Goal: Check status: Check status

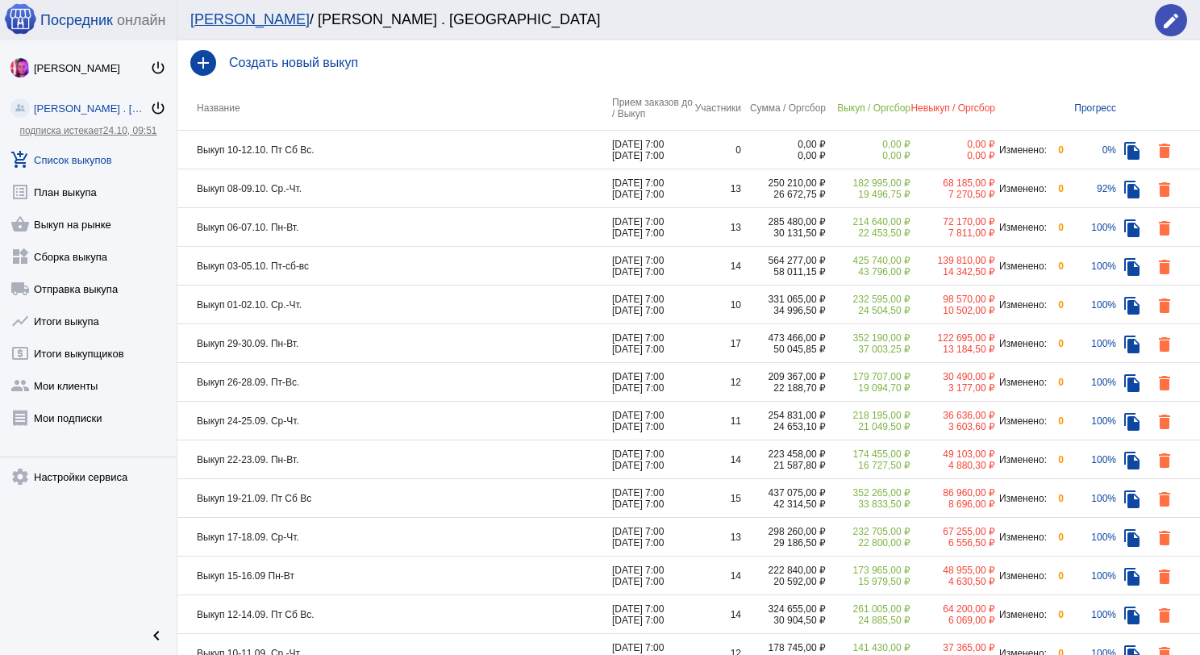
click at [343, 197] on td "Выкуп 08-09.10. Ср.-Чт." at bounding box center [394, 188] width 435 height 39
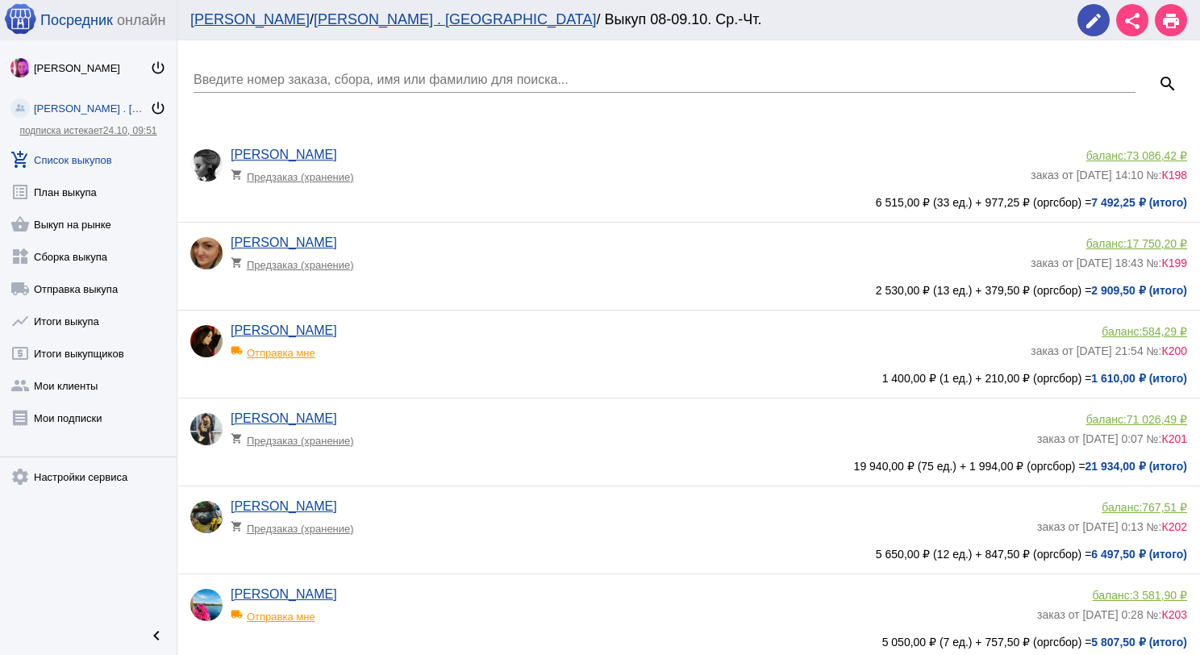
click at [348, 77] on input "Введите номер заказа, сбора, имя или фамилию для поиска..." at bounding box center [664, 80] width 942 height 15
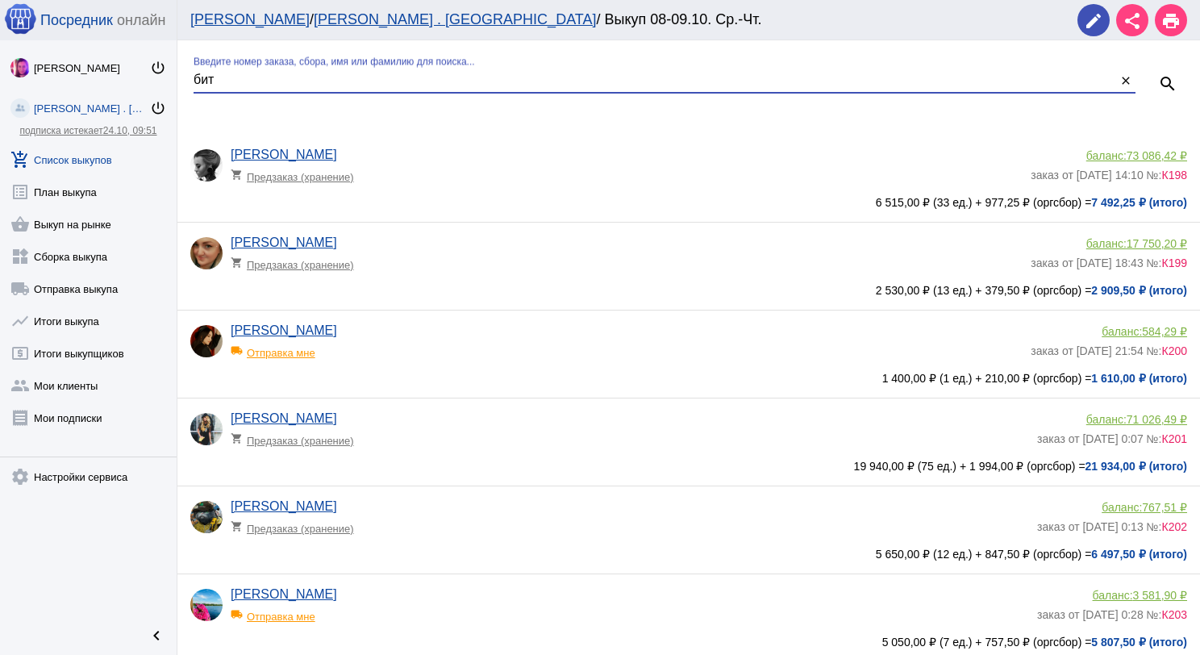
type input "бит"
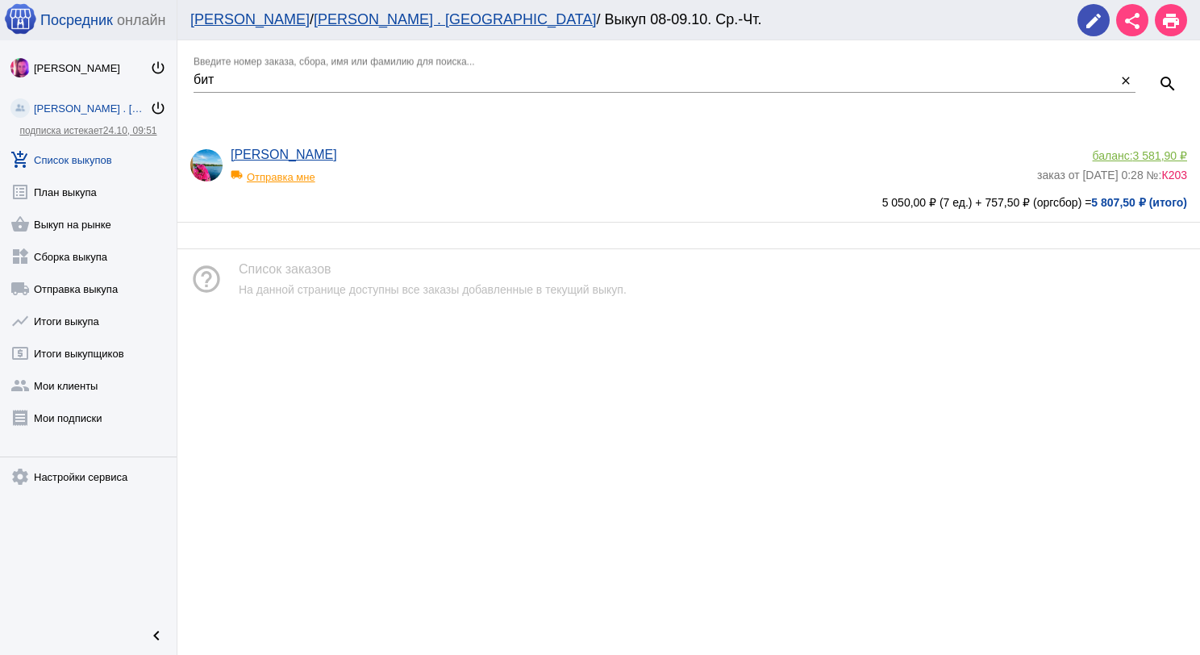
click at [436, 137] on div "Анастасия Битехтина local_shipping Отправка мне баланс: 3 581,90 ₽ заказ от 08.…" at bounding box center [688, 178] width 1022 height 87
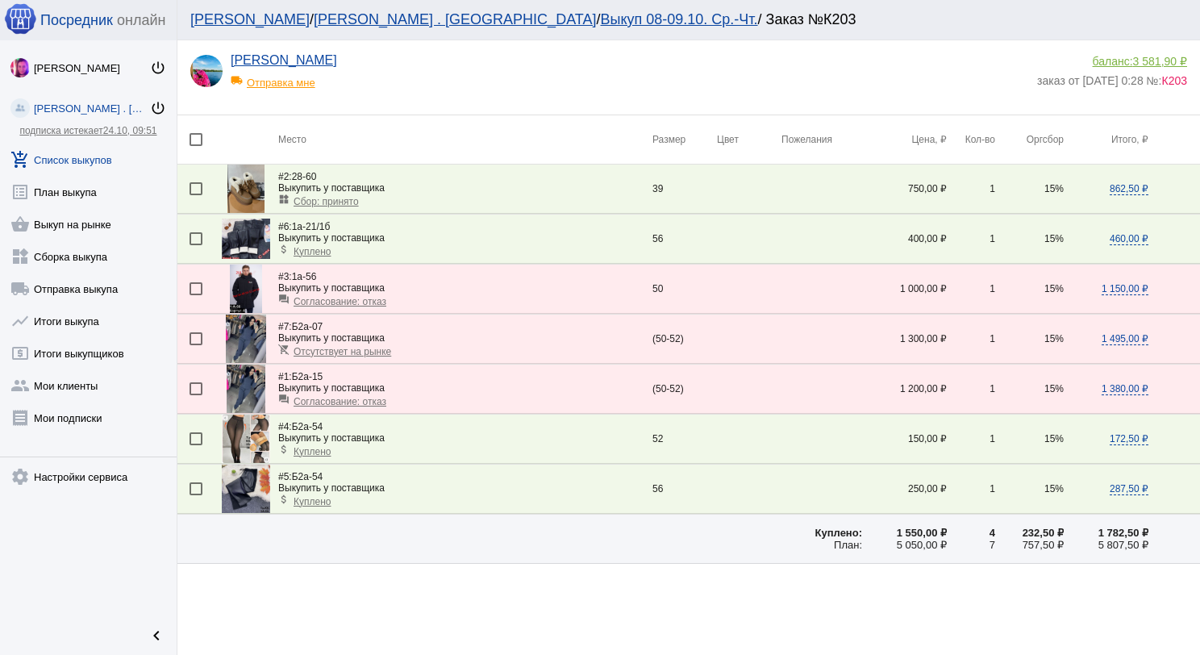
click at [361, 400] on span "Согласование: отказ" at bounding box center [339, 401] width 93 height 11
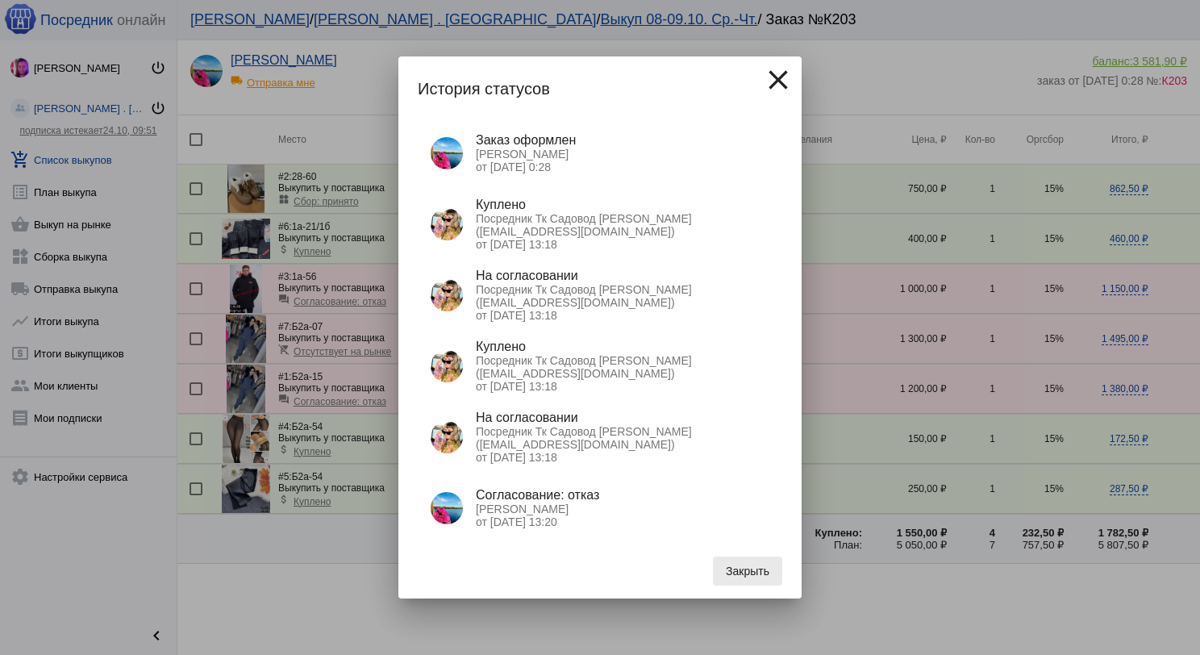
click at [738, 571] on span "Закрыть" at bounding box center [748, 570] width 44 height 13
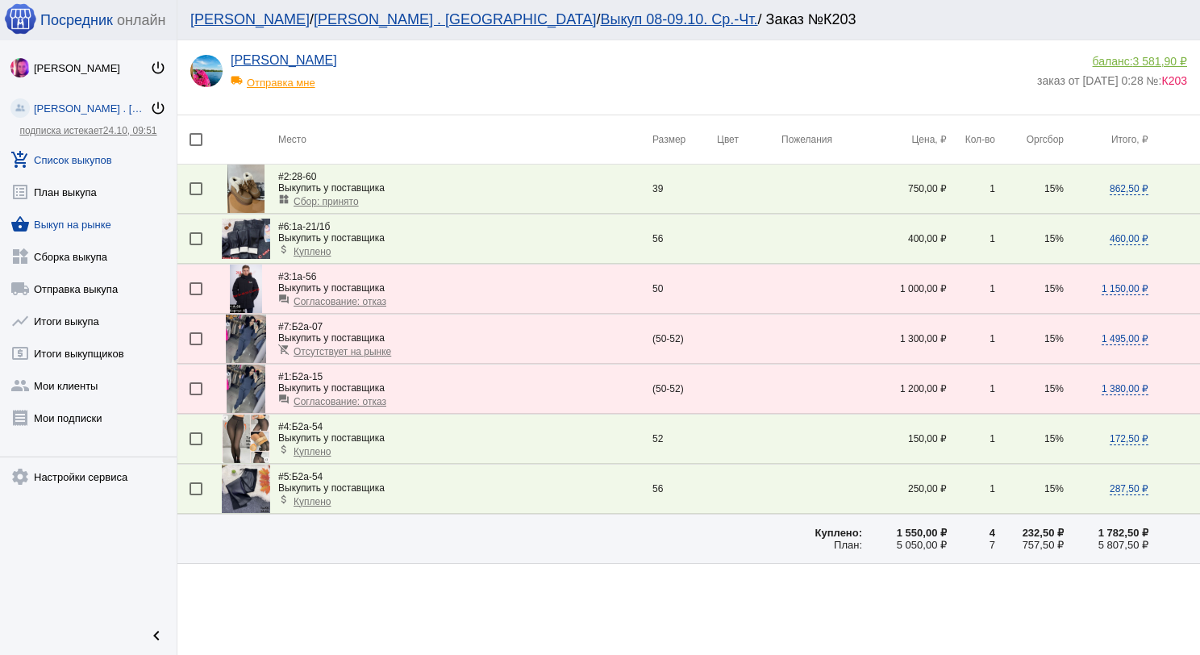
click at [101, 226] on link "shopping_basket Выкуп на рынке" at bounding box center [88, 221] width 177 height 32
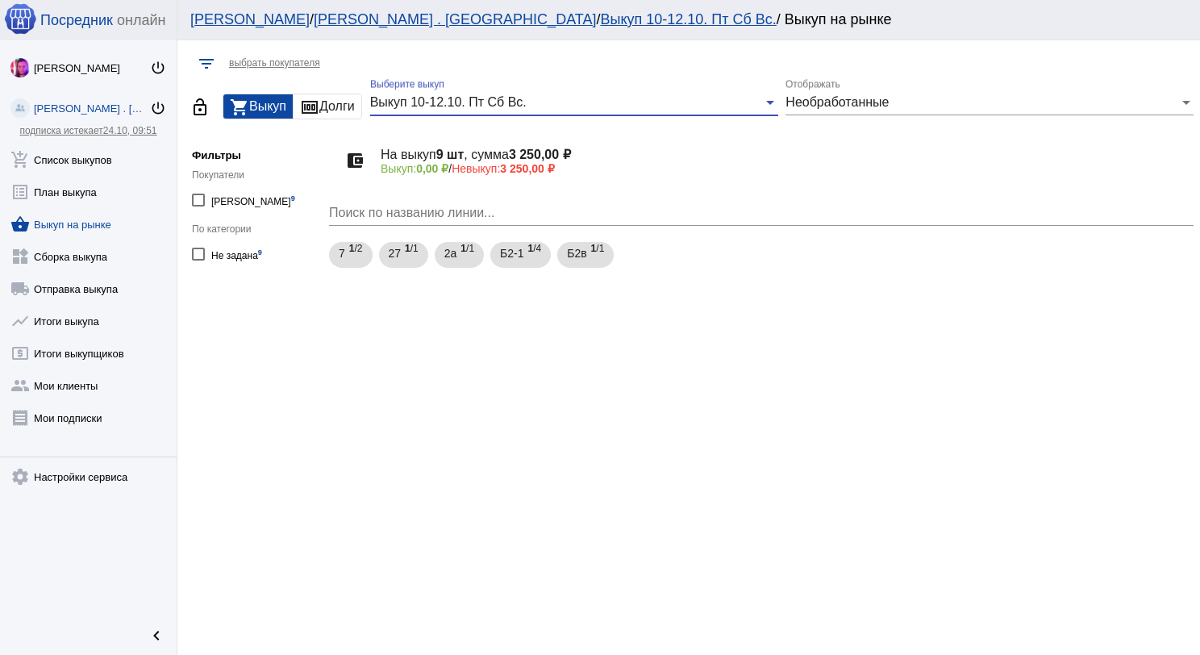
click at [576, 98] on div "Выкуп 10-12.10. Пт Сб Вс." at bounding box center [566, 102] width 393 height 15
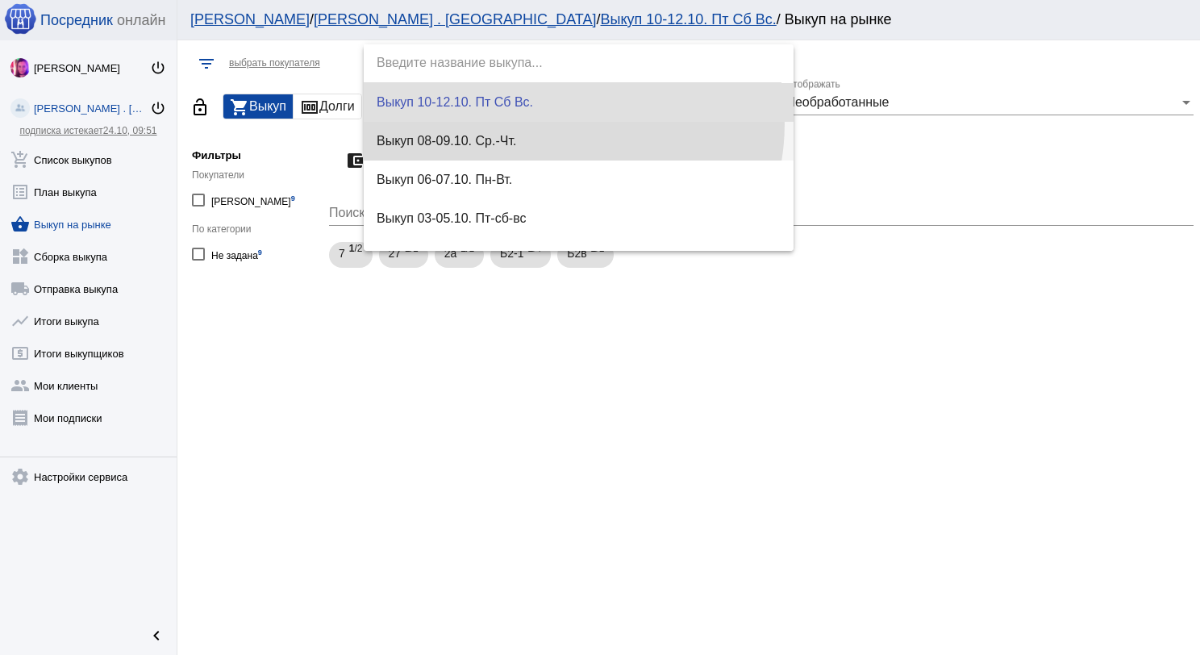
click at [566, 124] on span "Выкуп 08-09.10. Ср.-Чт." at bounding box center [579, 141] width 405 height 39
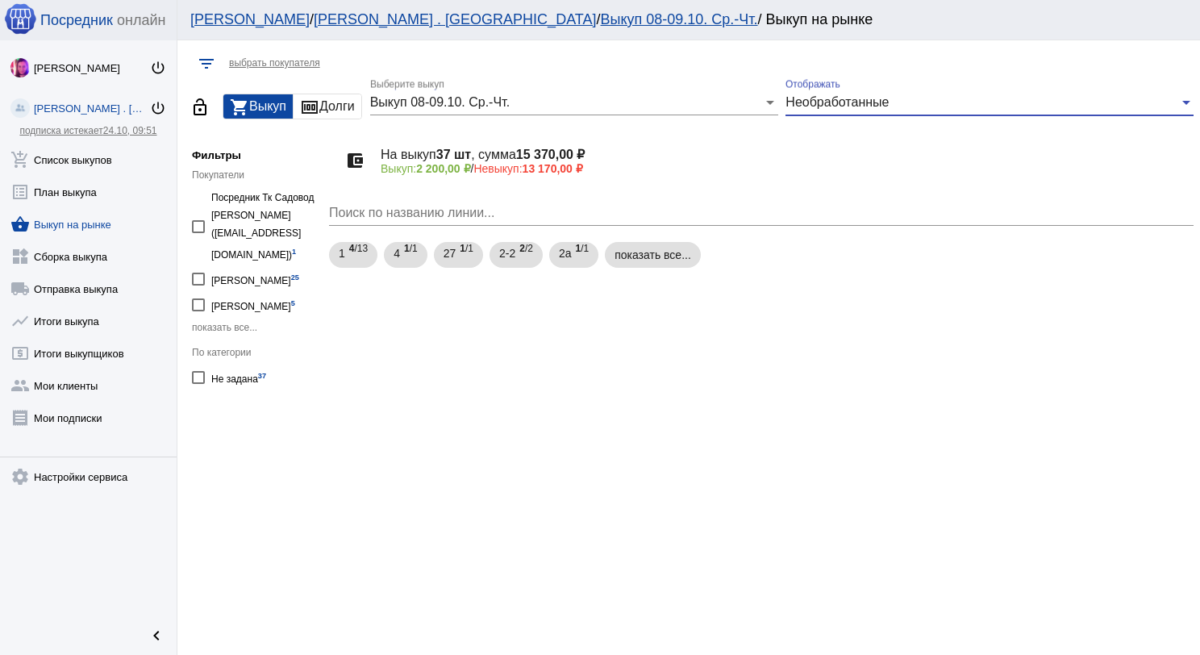
click at [885, 102] on span "Необработанные" at bounding box center [836, 102] width 103 height 14
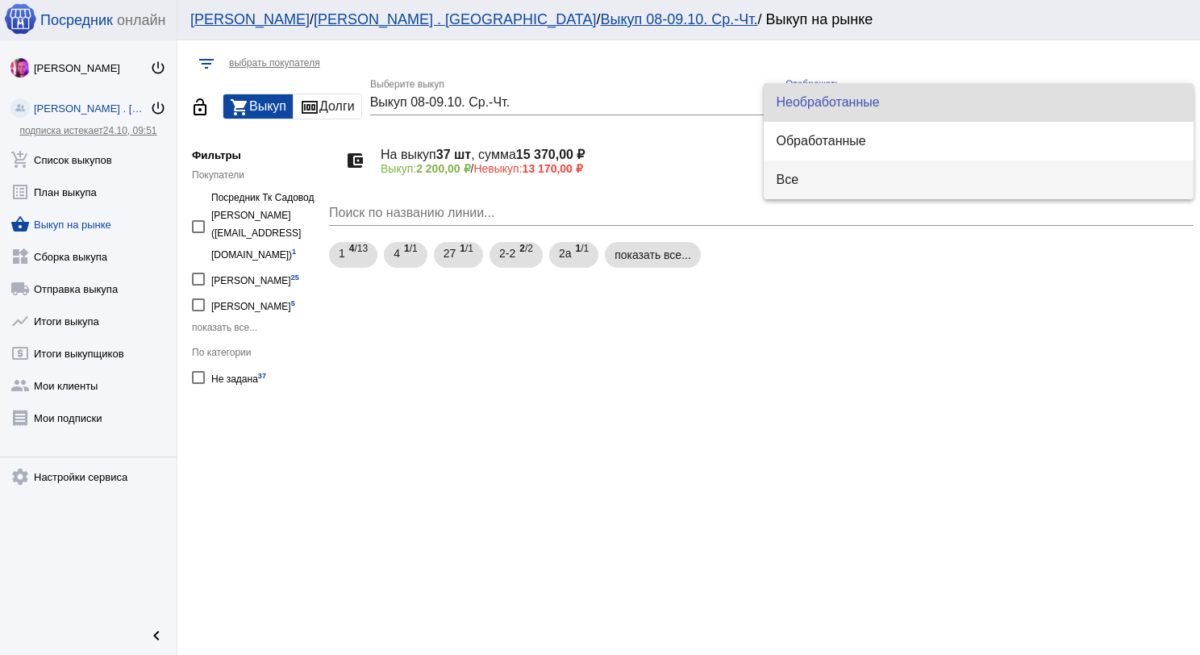
click at [833, 173] on span "Все" at bounding box center [978, 179] width 405 height 39
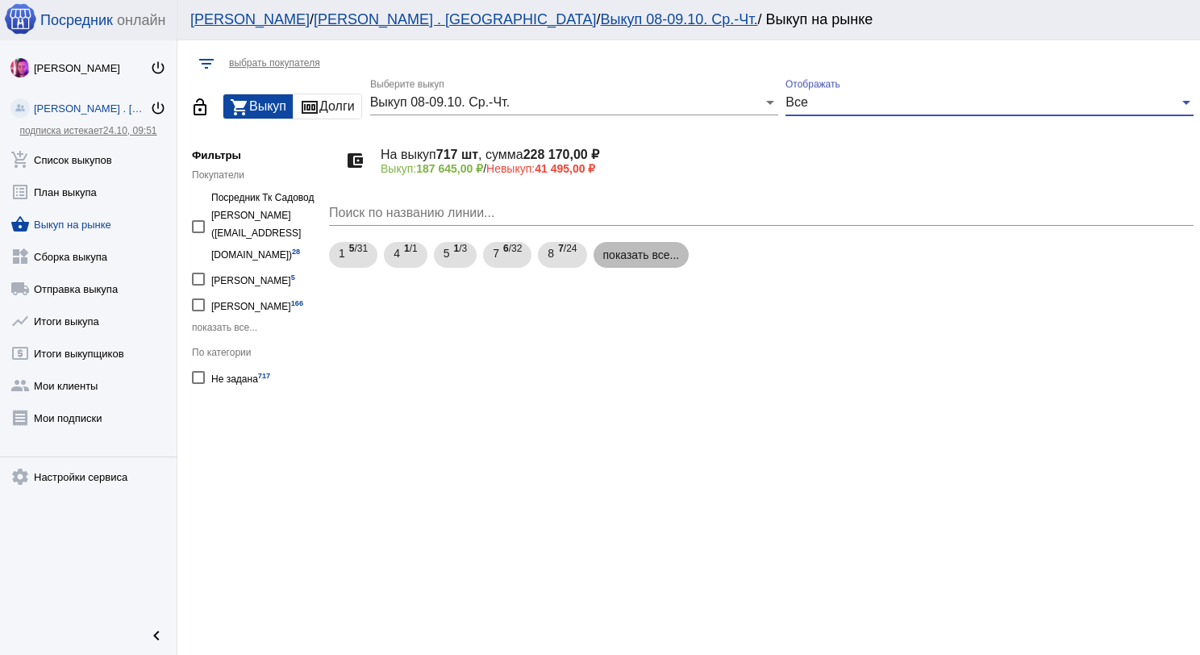
click at [680, 256] on mat-chip "показать все..." at bounding box center [641, 255] width 96 height 26
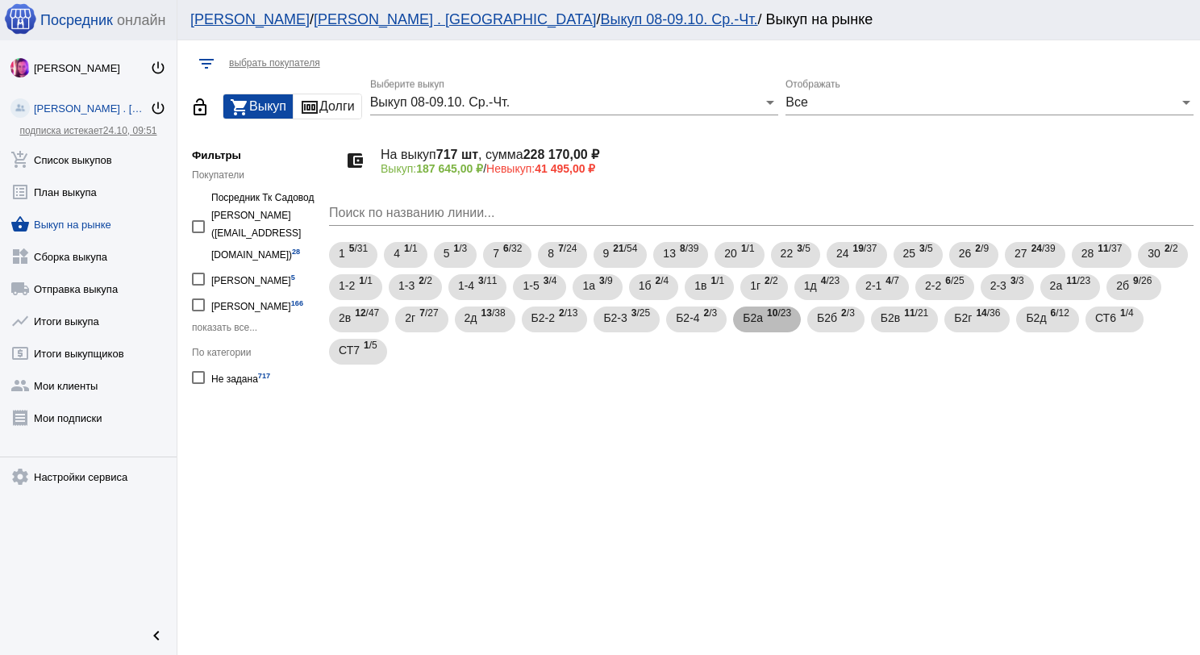
click at [783, 320] on span "10 /23" at bounding box center [779, 319] width 24 height 33
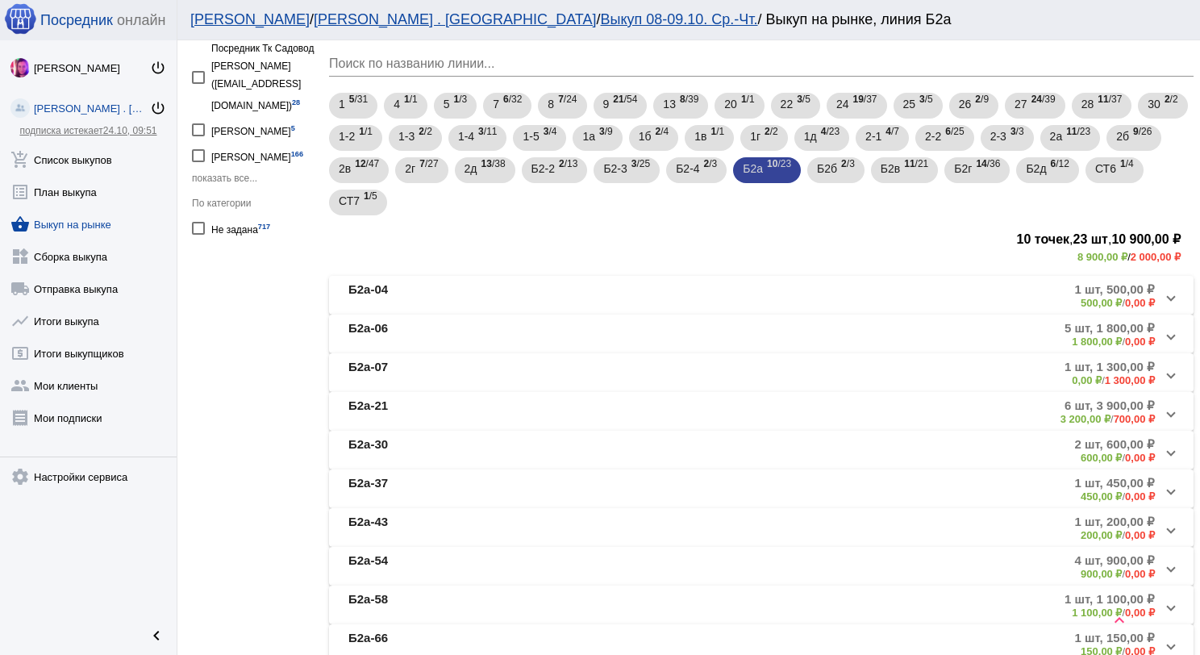
scroll to position [147, 0]
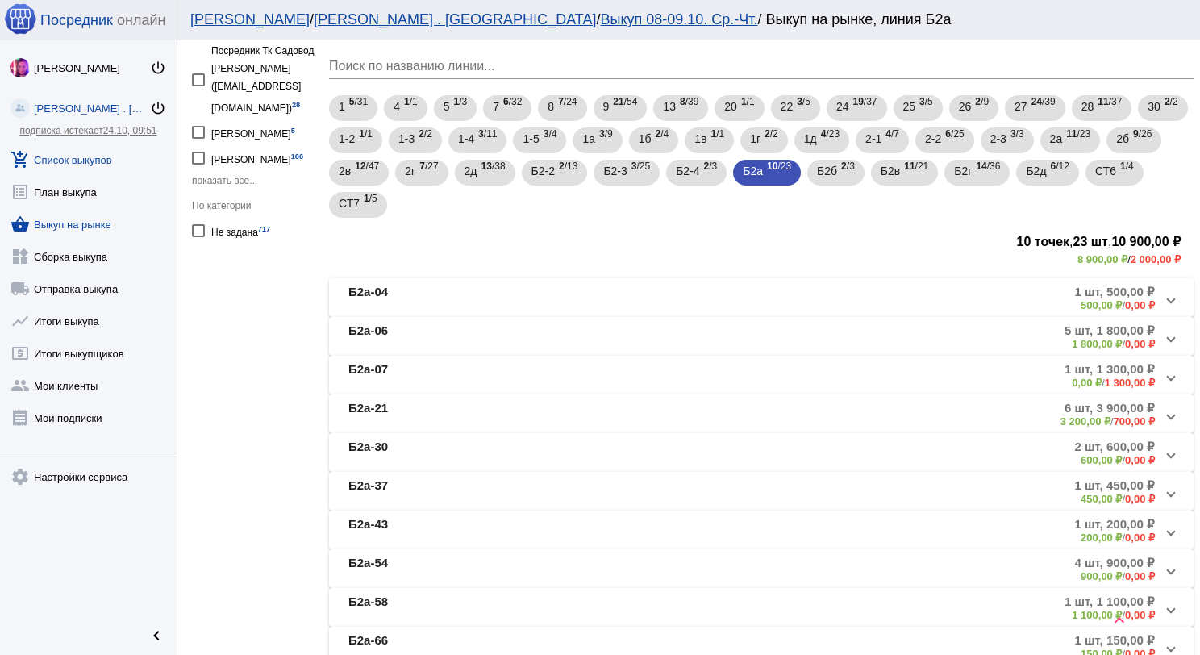
click at [100, 161] on link "add_shopping_cart Список выкупов" at bounding box center [88, 156] width 177 height 32
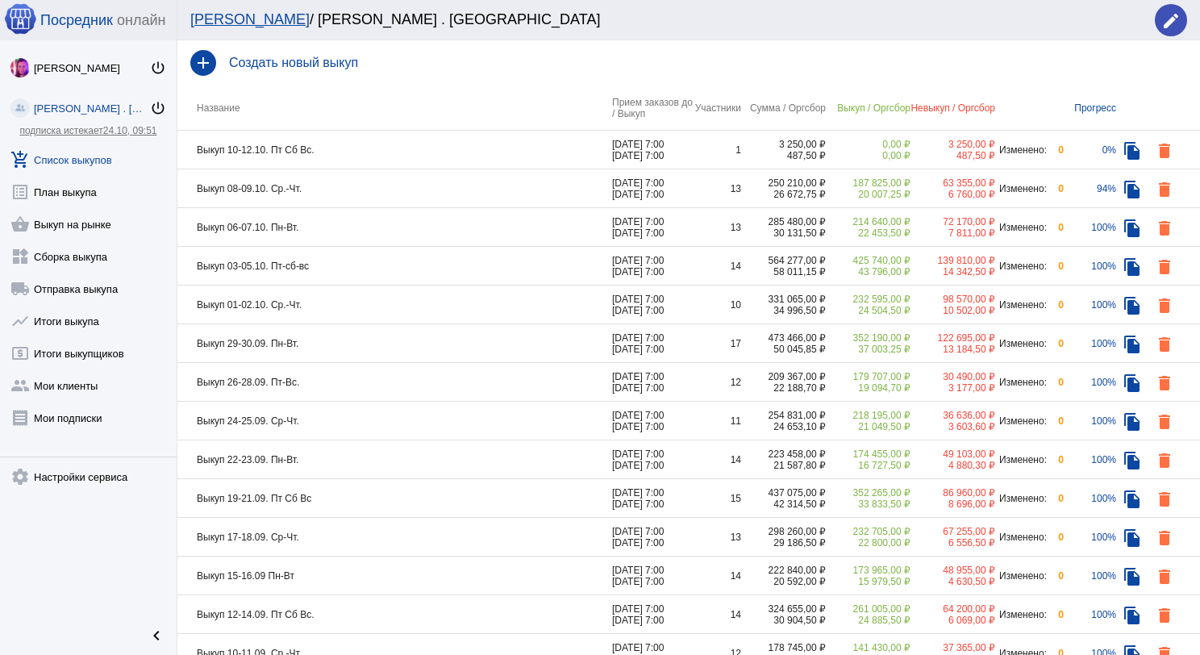
click at [411, 187] on td "Выкуп 08-09.10. Ср.-Чт." at bounding box center [394, 188] width 435 height 39
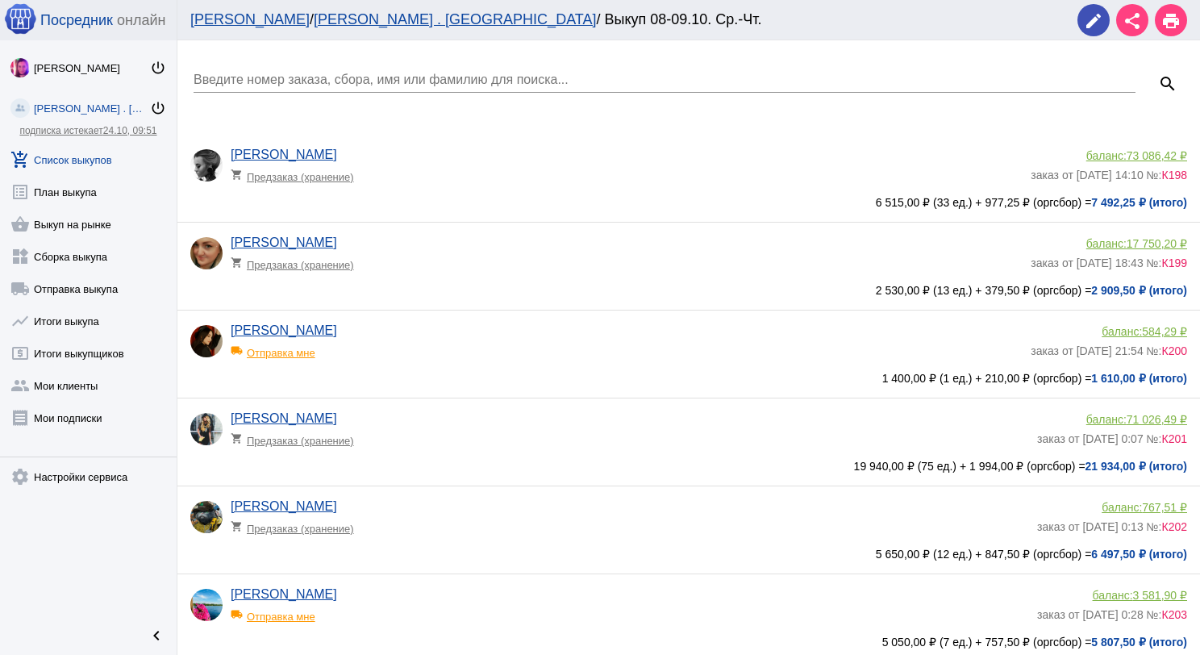
click at [309, 69] on div "Введите номер заказа, сбора, имя или фамилию для поиска..." at bounding box center [664, 74] width 942 height 36
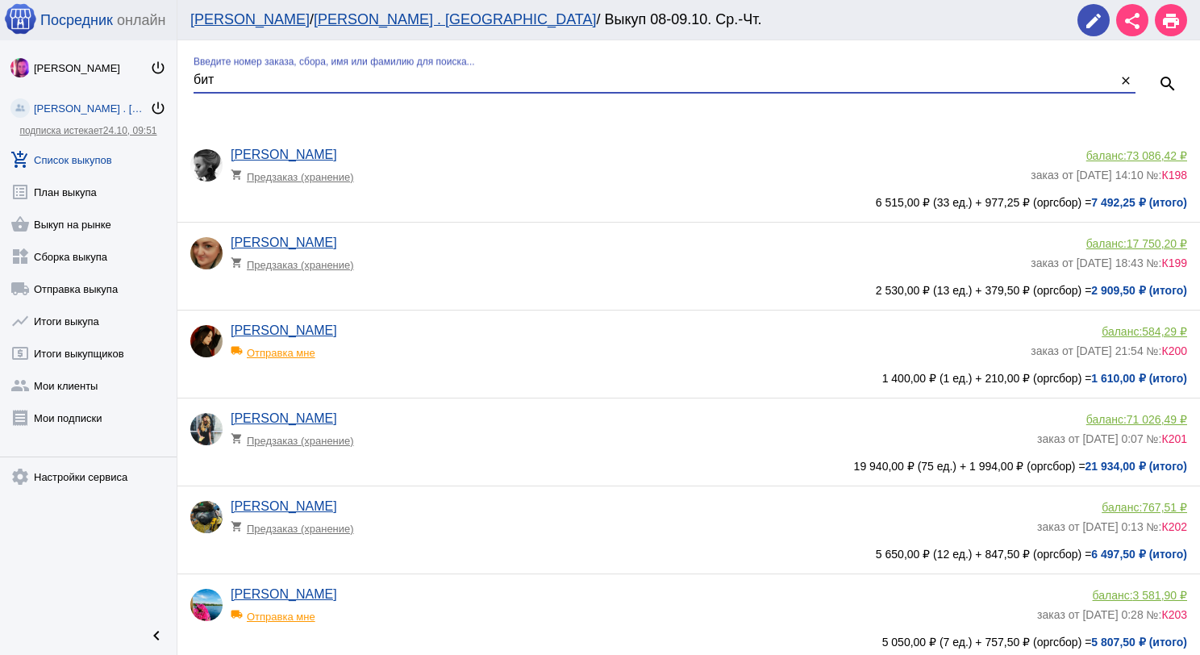
type input "бит"
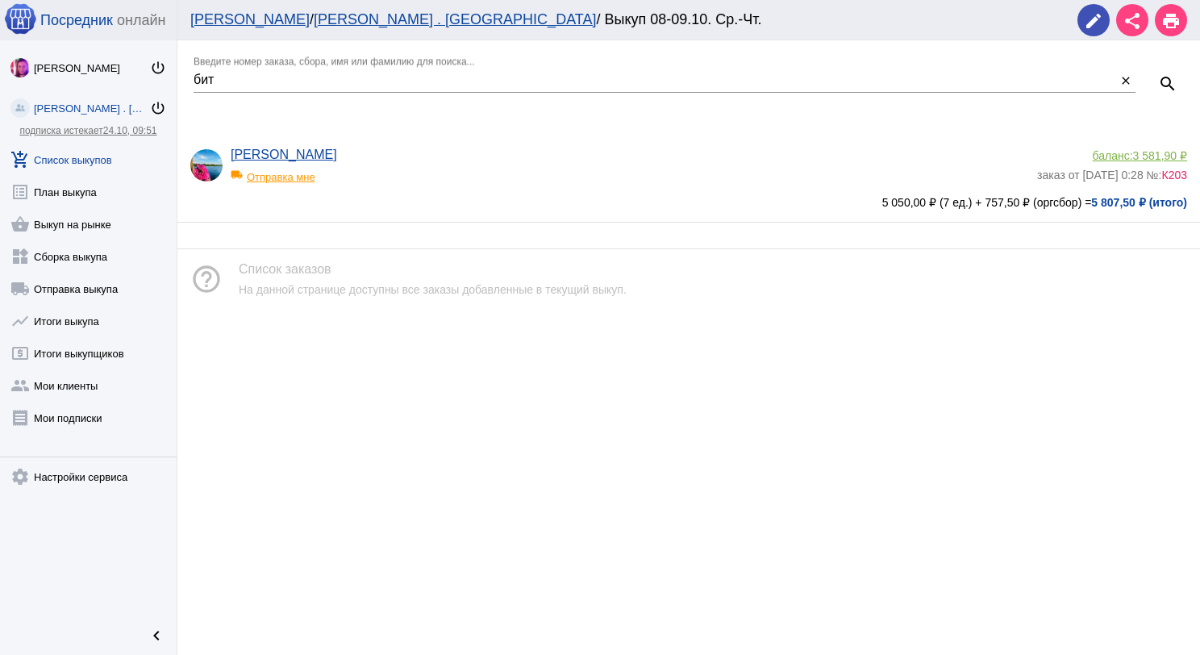
click at [397, 148] on div "Анастасия Битехтина local_shipping Отправка мне" at bounding box center [634, 170] width 806 height 44
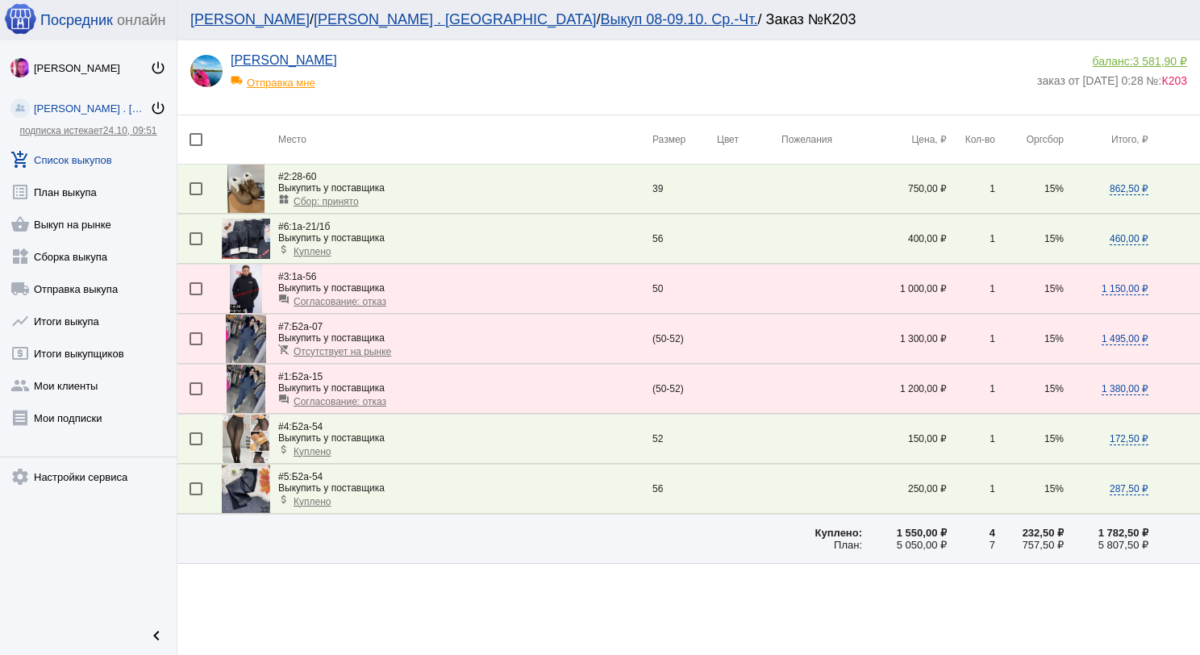
click at [381, 346] on span "Отсутствует на рынке" at bounding box center [342, 351] width 98 height 11
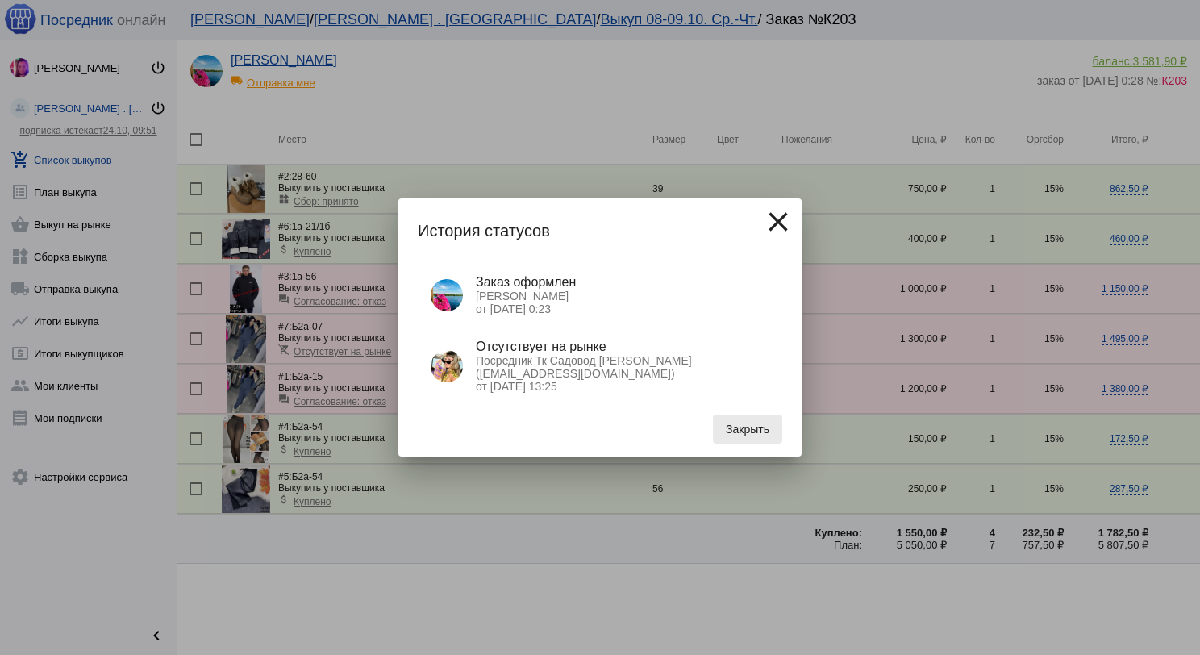
click at [740, 430] on span "Закрыть" at bounding box center [748, 428] width 44 height 13
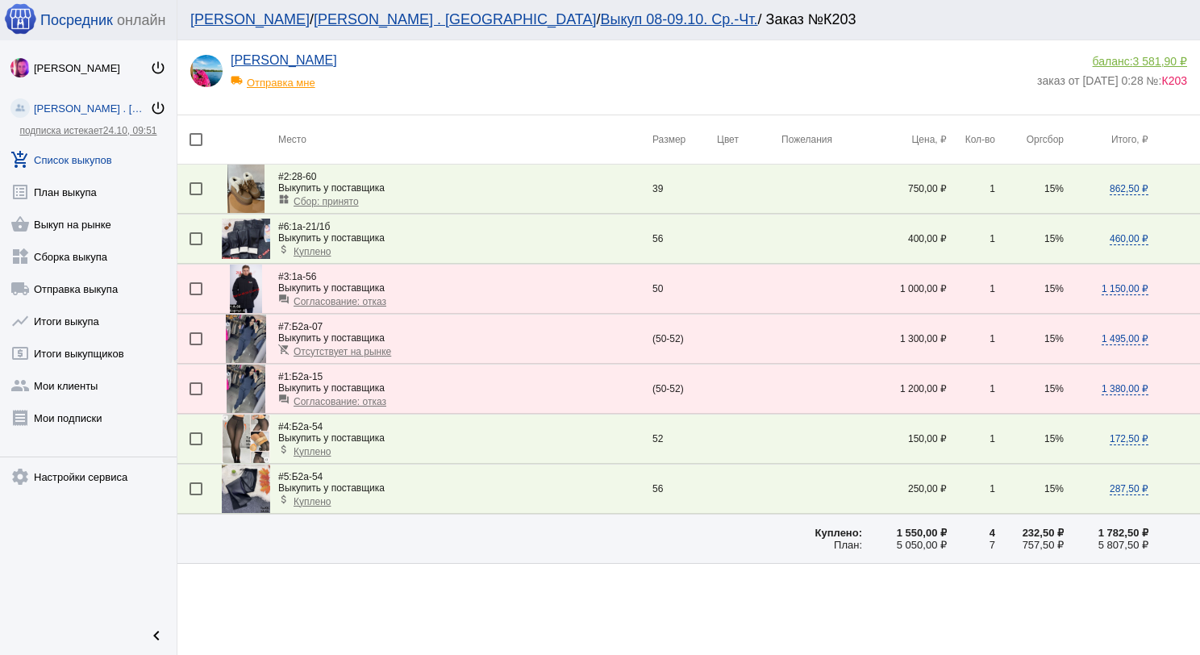
click at [333, 396] on span "Согласование: отказ" at bounding box center [339, 401] width 93 height 11
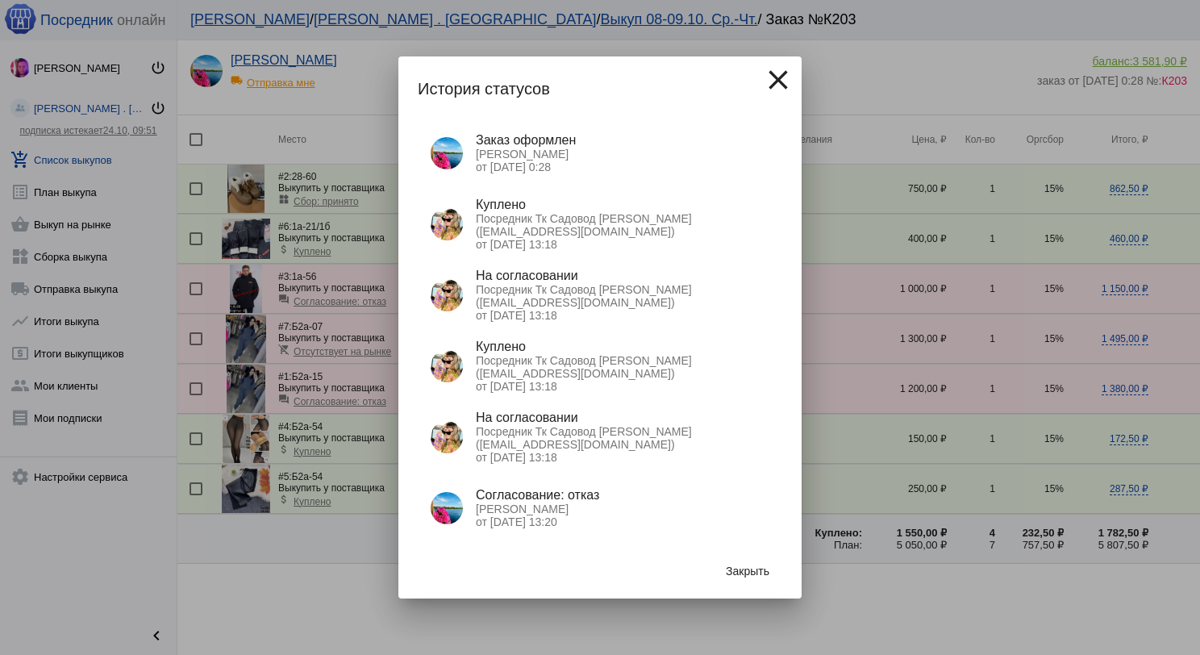
click at [742, 568] on span "Закрыть" at bounding box center [748, 570] width 44 height 13
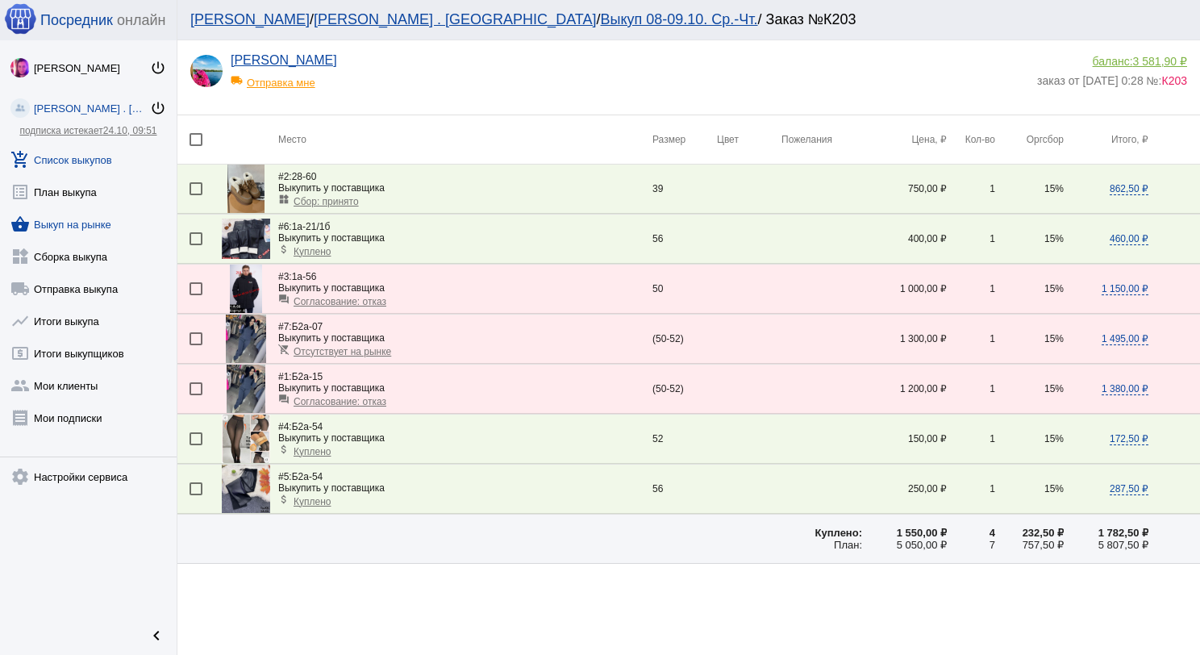
click at [98, 220] on link "shopping_basket Выкуп на рынке" at bounding box center [88, 221] width 177 height 32
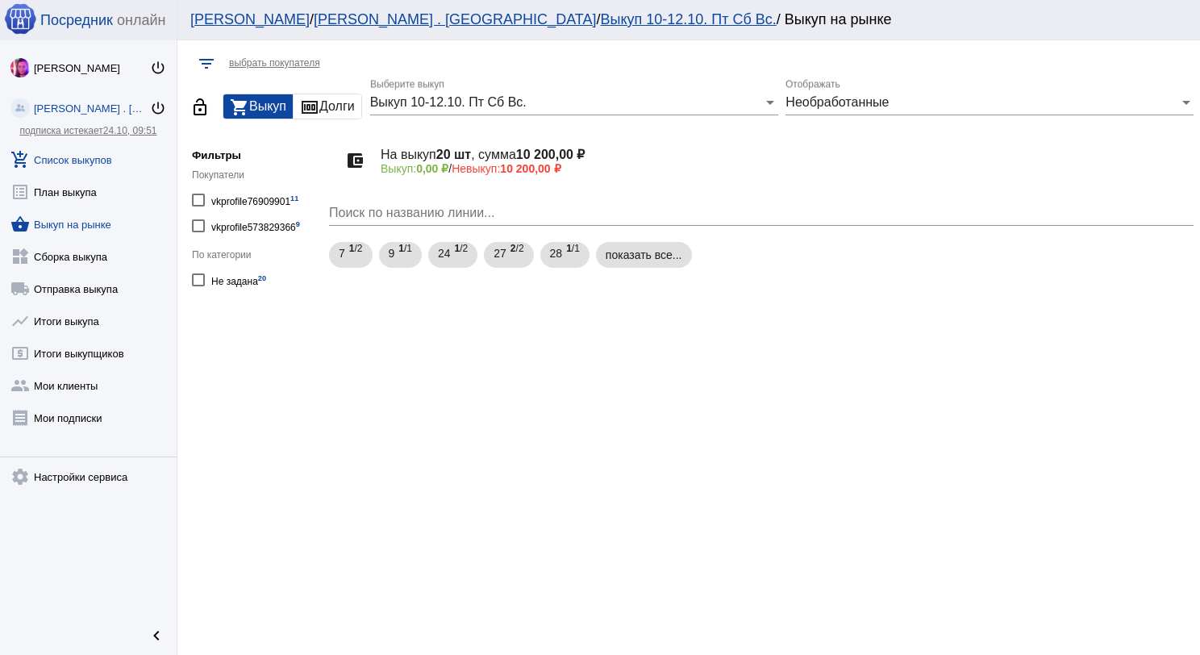
click at [110, 168] on link "add_shopping_cart Список выкупов" at bounding box center [88, 156] width 177 height 32
